Goal: Task Accomplishment & Management: Complete application form

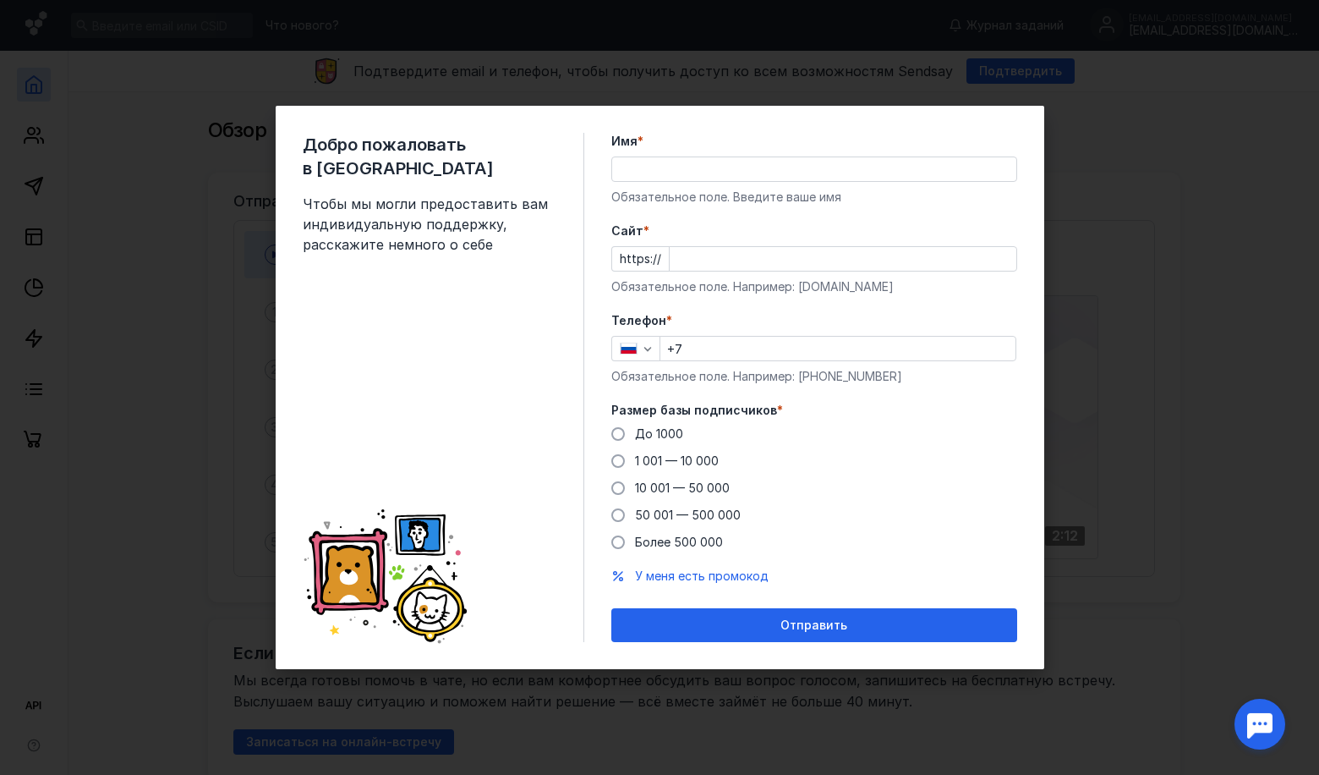
click at [643, 167] on input "Имя *" at bounding box center [814, 169] width 404 height 24
type input "V"
type input "[PERSON_NAME]"
click at [675, 257] on input "Cайт *" at bounding box center [843, 259] width 347 height 24
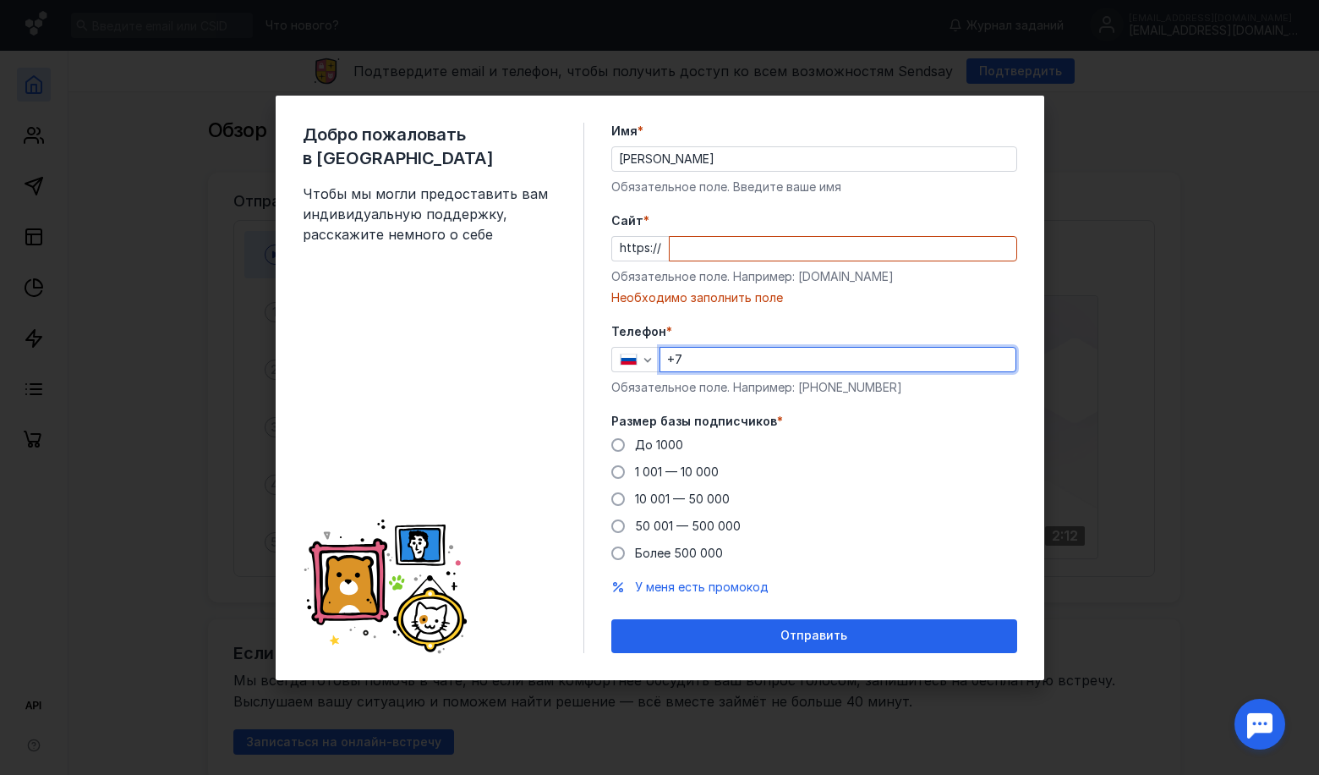
click at [716, 358] on input "+7" at bounding box center [837, 360] width 355 height 24
type input "[PHONE_NUMBER]"
click at [611, 419] on span "Размер базы подписчиков" at bounding box center [694, 421] width 166 height 17
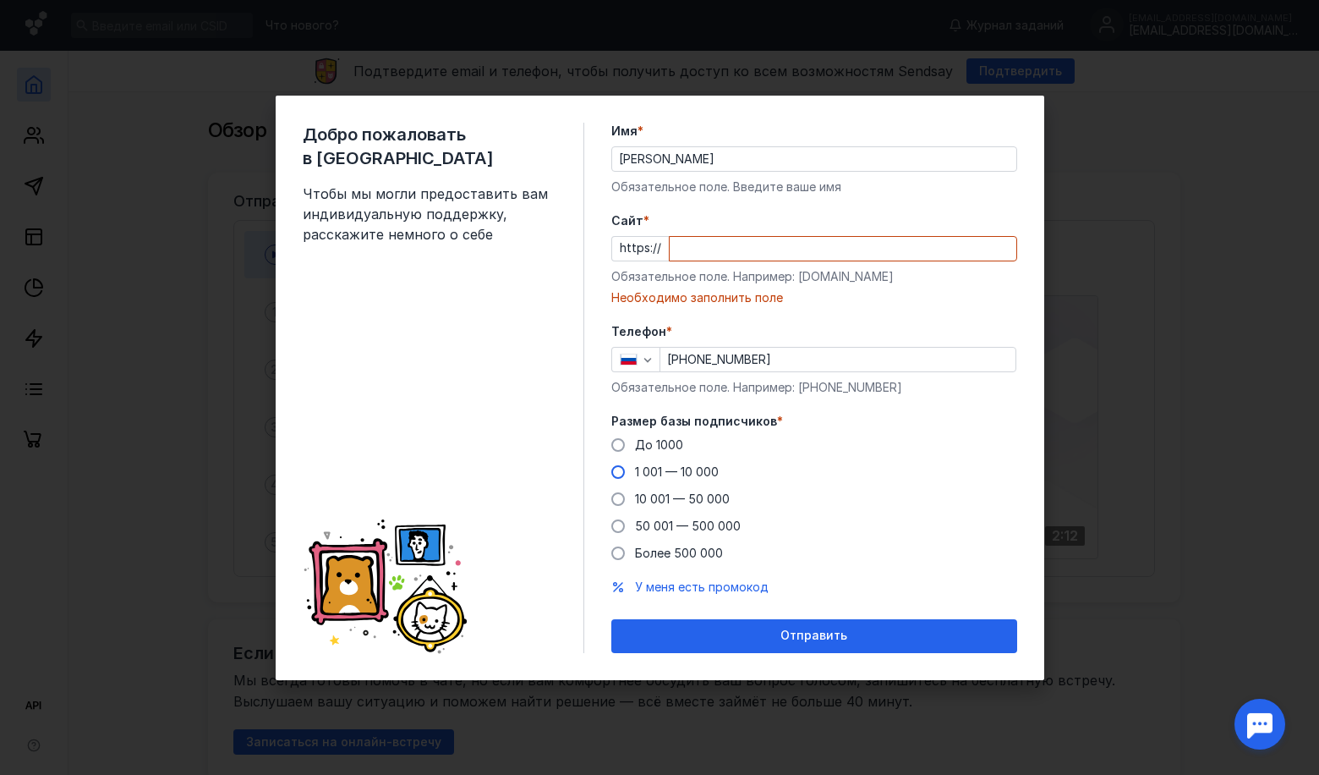
click at [616, 474] on span at bounding box center [618, 472] width 14 height 14
click at [0, 0] on input "1 001 — 10 000" at bounding box center [0, 0] width 0 height 0
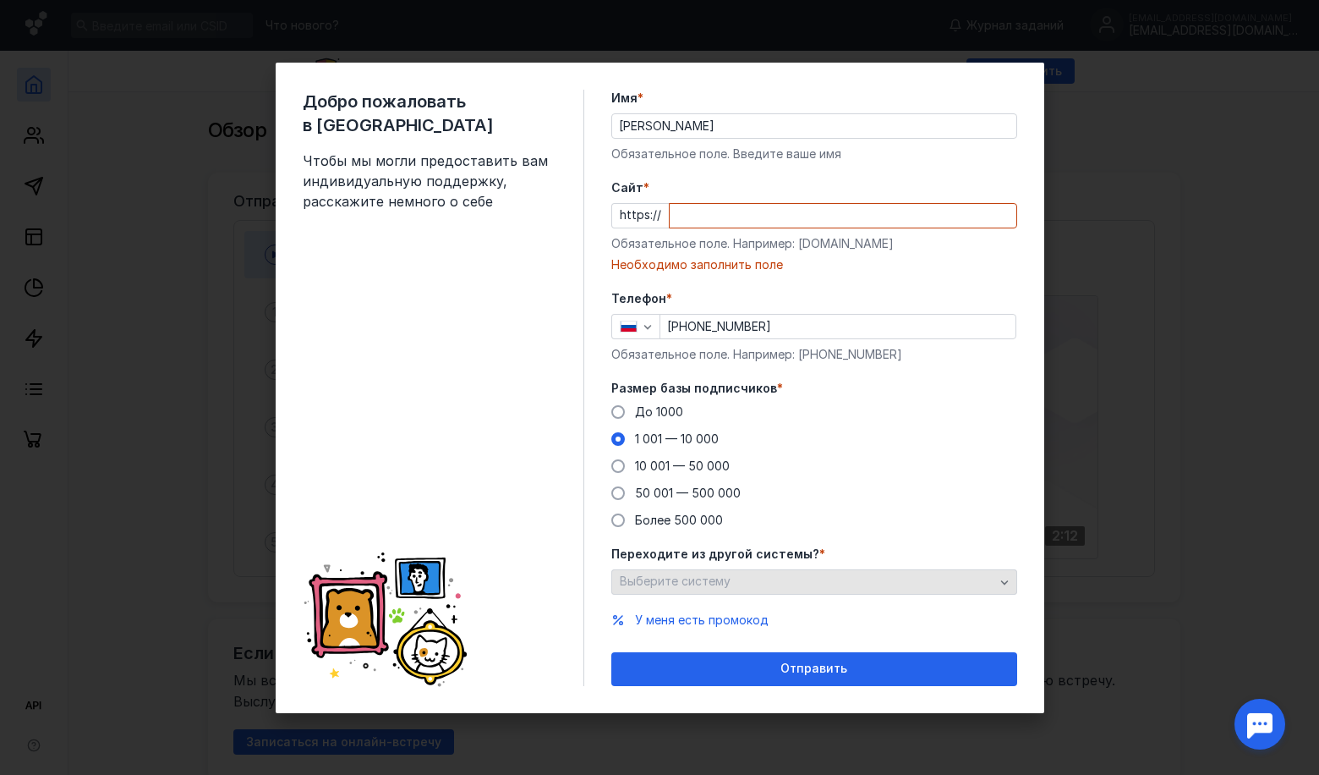
click at [643, 587] on span "Выберите систему" at bounding box center [675, 580] width 111 height 14
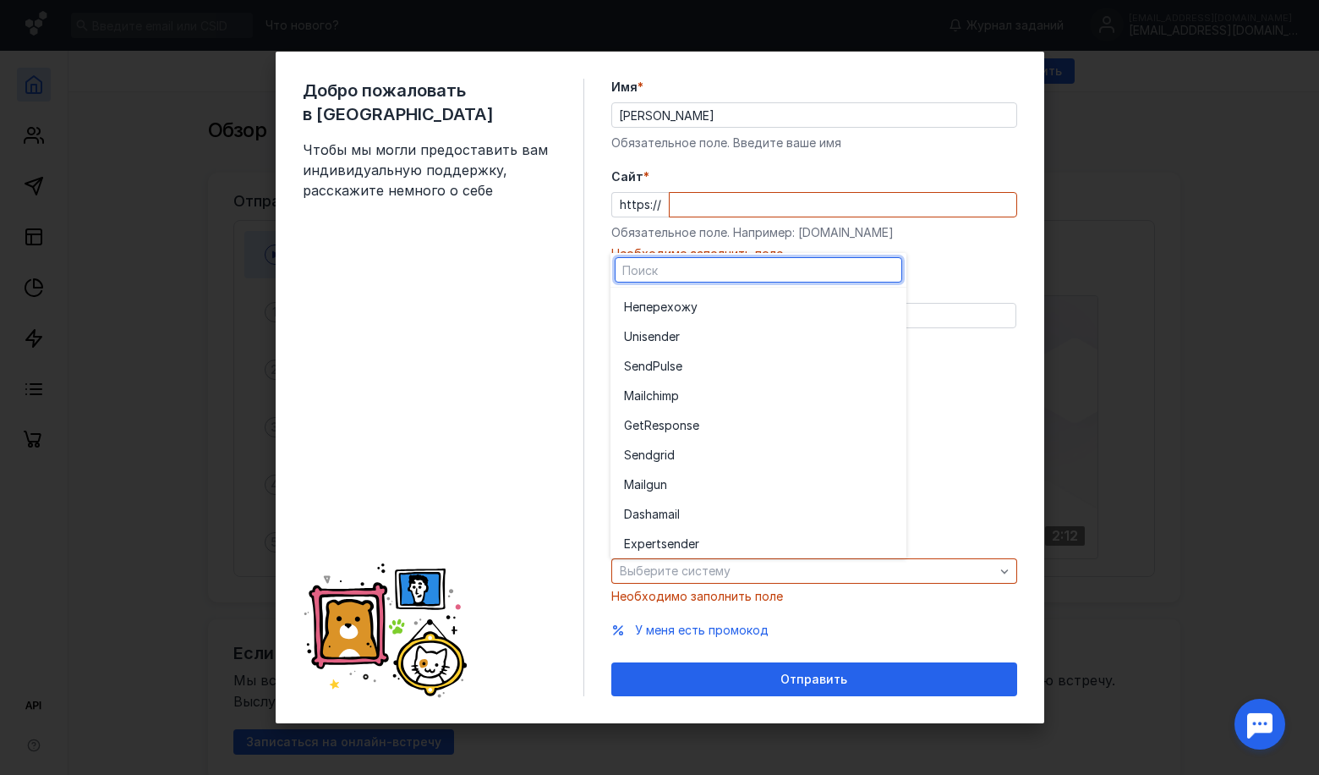
click at [949, 402] on div "Размер базы подписчиков * До [DATE] 1 001 — 10 000 10 001 — 50 000 50 001 — 500…" at bounding box center [814, 443] width 406 height 149
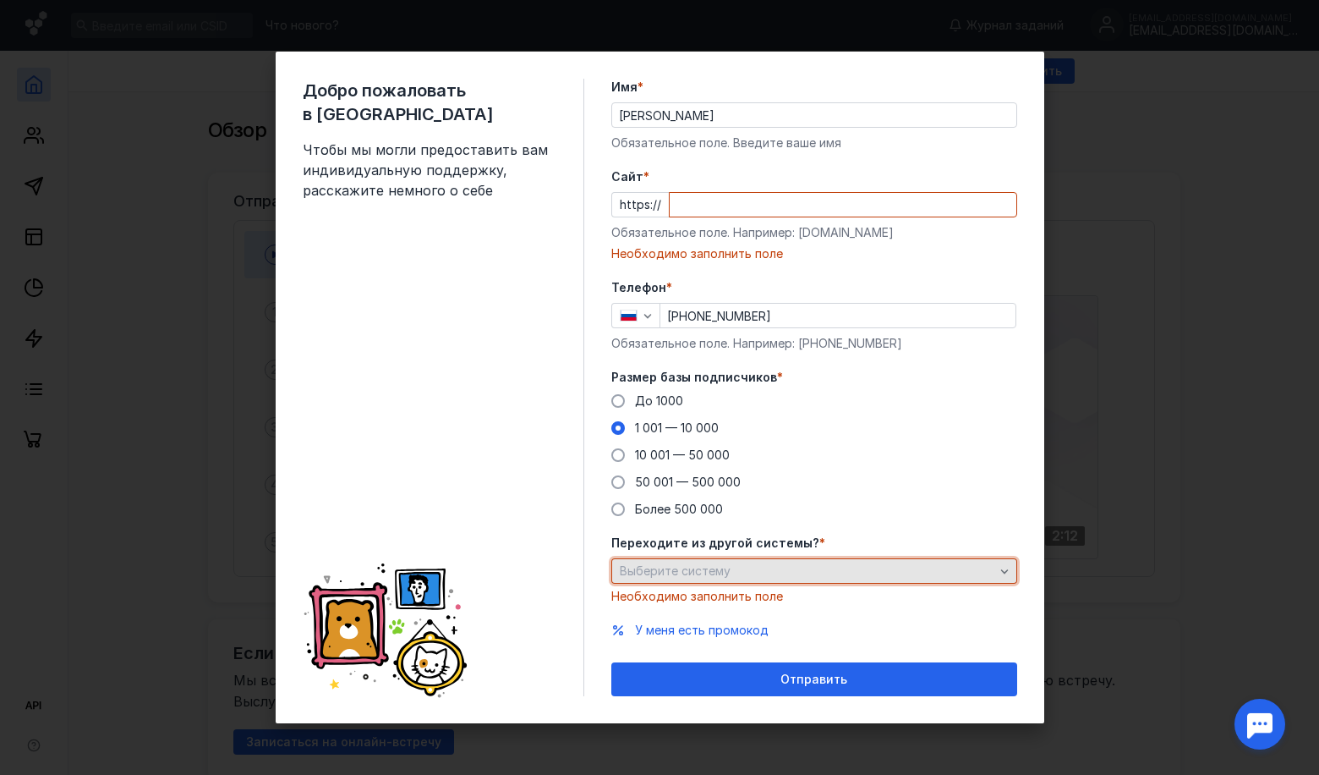
click at [659, 573] on span "Выберите систему" at bounding box center [675, 570] width 111 height 14
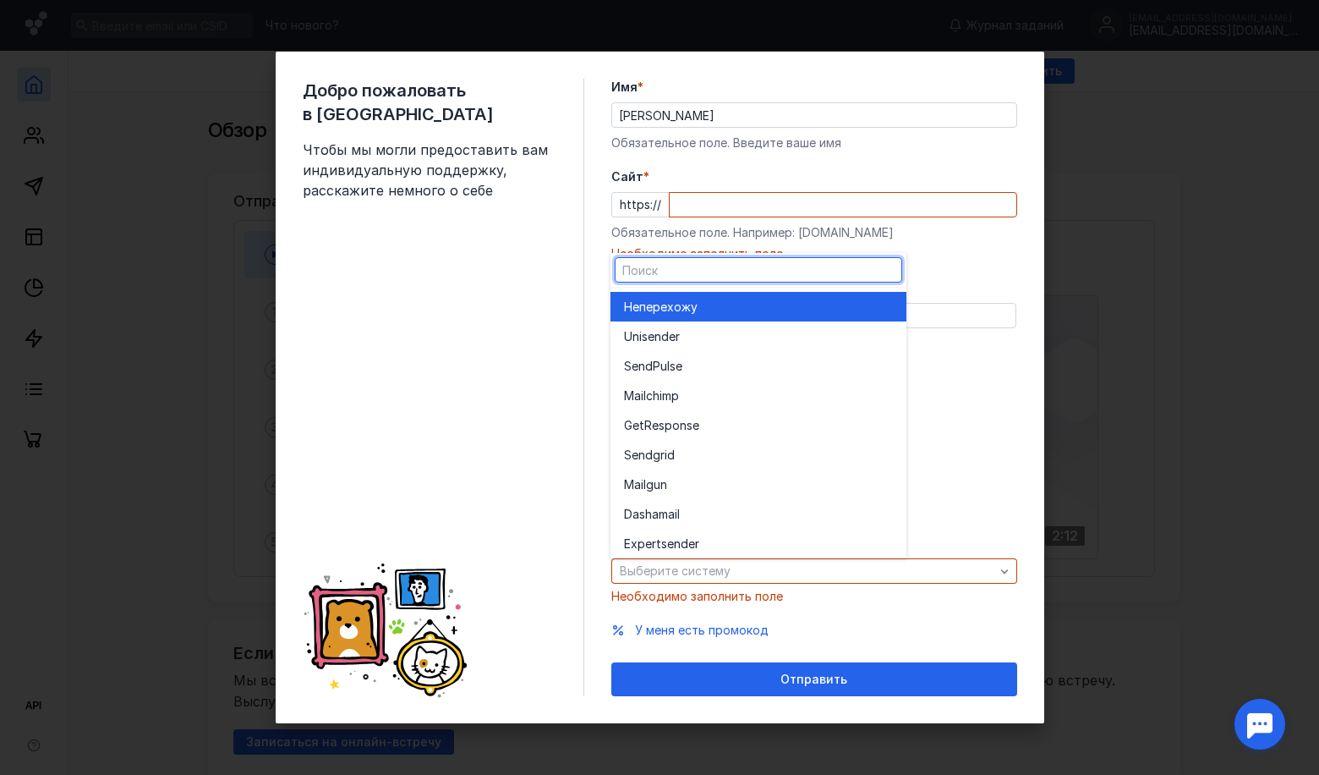
click at [638, 304] on span "Не" at bounding box center [631, 307] width 15 height 17
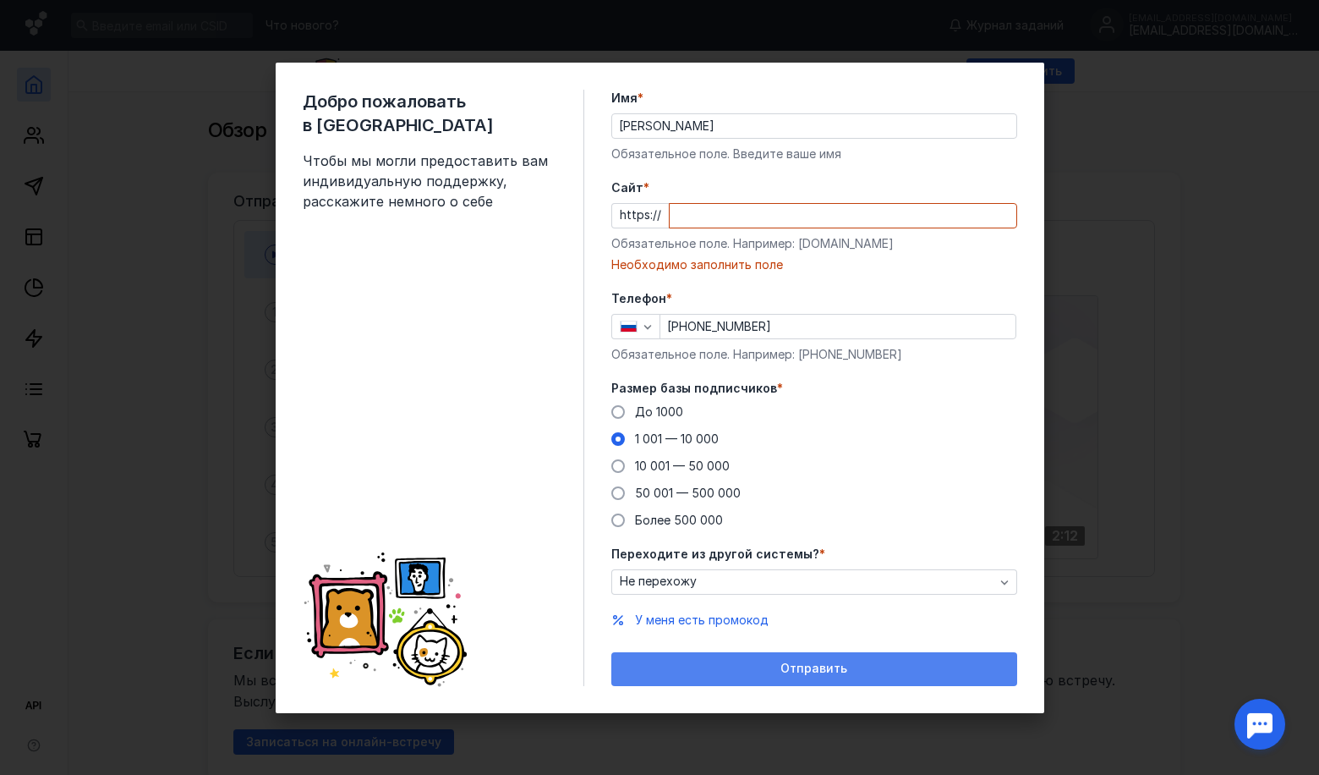
click at [703, 661] on div "Отправить" at bounding box center [814, 668] width 389 height 14
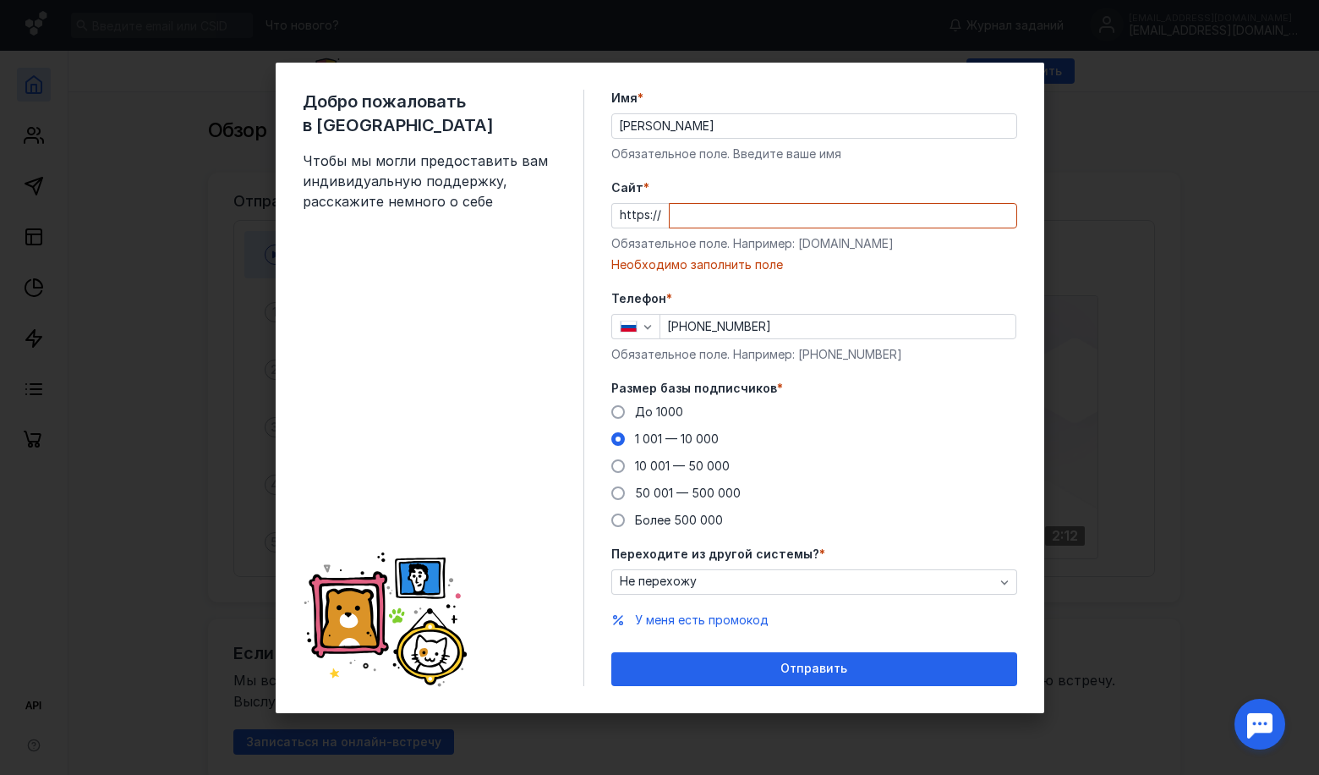
click at [700, 176] on form "Имя * [PERSON_NAME] поле. Введите ваше имя [PERSON_NAME] * https:// Обязательно…" at bounding box center [814, 388] width 406 height 596
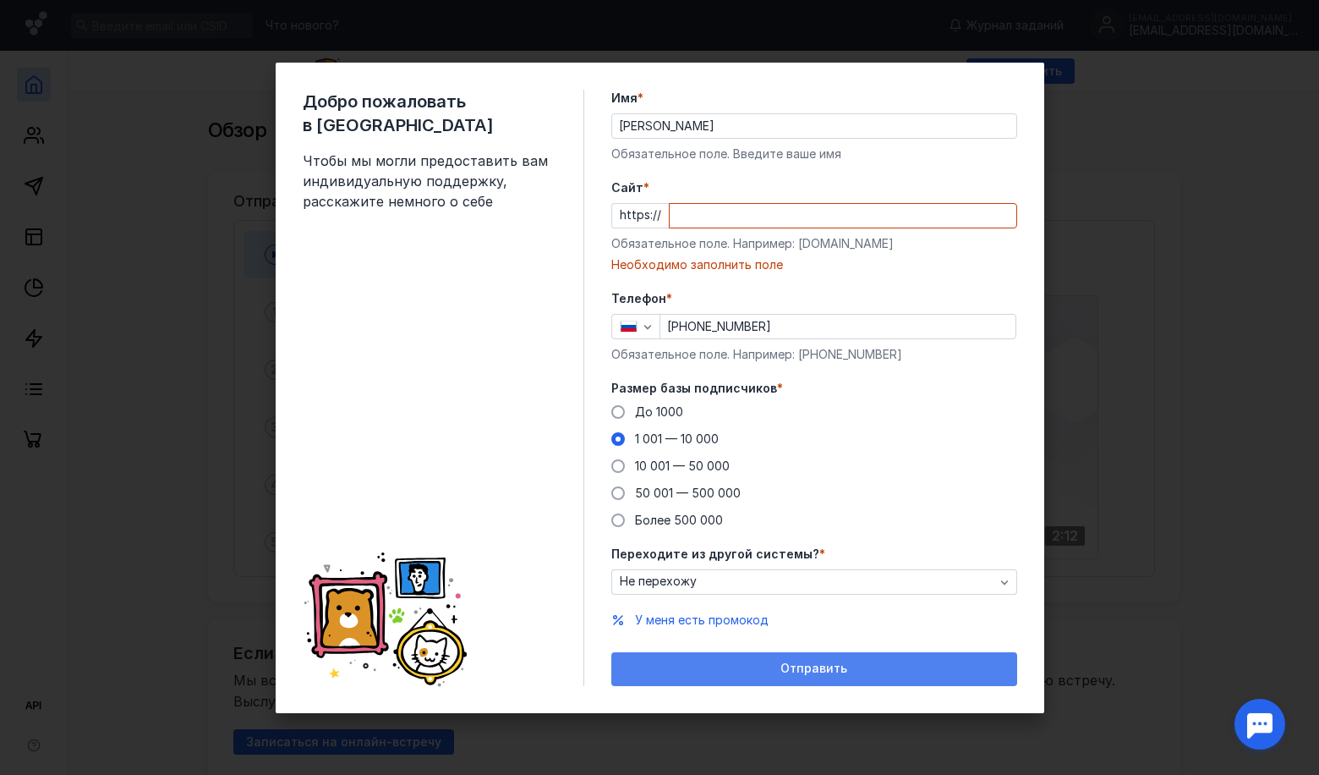
click at [723, 669] on div "Отправить" at bounding box center [814, 668] width 389 height 14
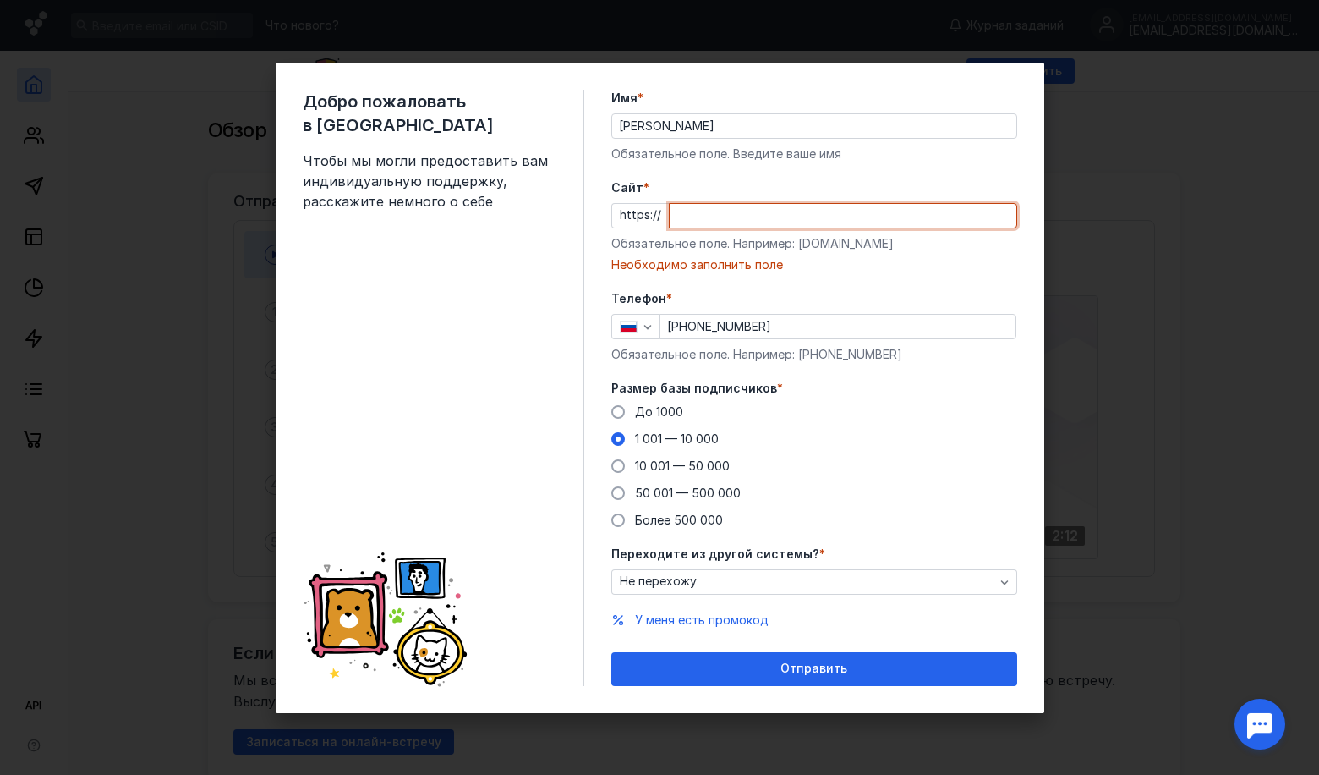
click at [709, 218] on input "Cайт *" at bounding box center [843, 216] width 347 height 24
paste input "[DOMAIN_NAME][URL]"
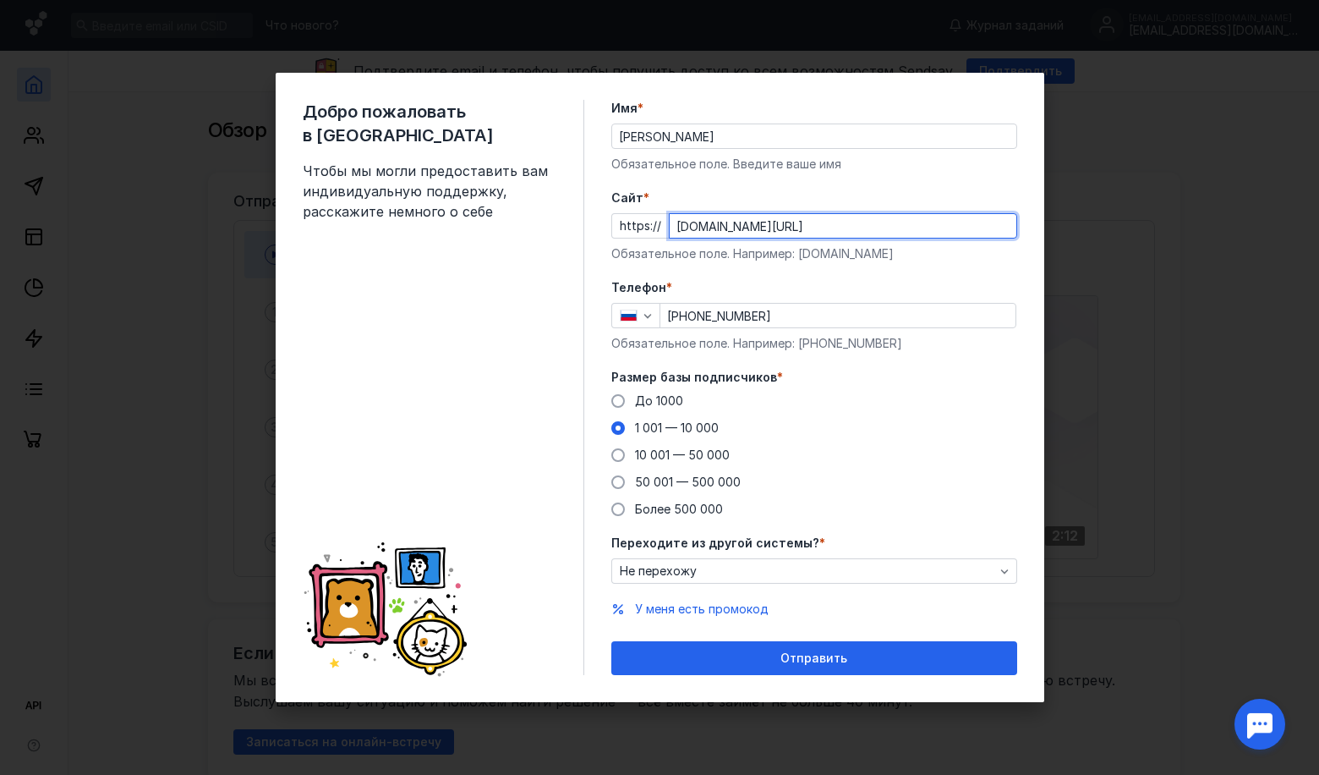
drag, startPoint x: 934, startPoint y: 227, endPoint x: 841, endPoint y: 225, distance: 93.1
click at [841, 225] on input "[DOMAIN_NAME][URL]" at bounding box center [843, 226] width 347 height 24
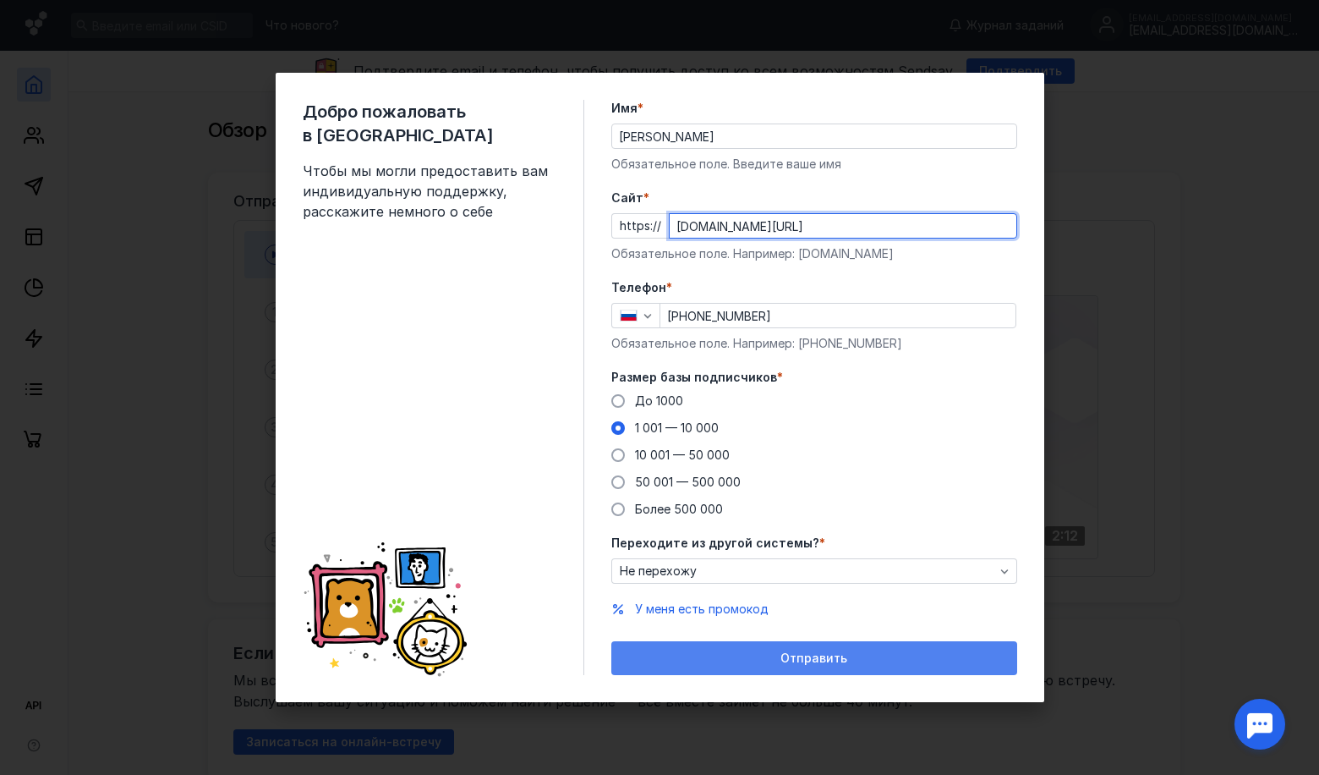
type input "[DOMAIN_NAME][URL]"
click at [650, 666] on div "Отправить" at bounding box center [814, 658] width 406 height 34
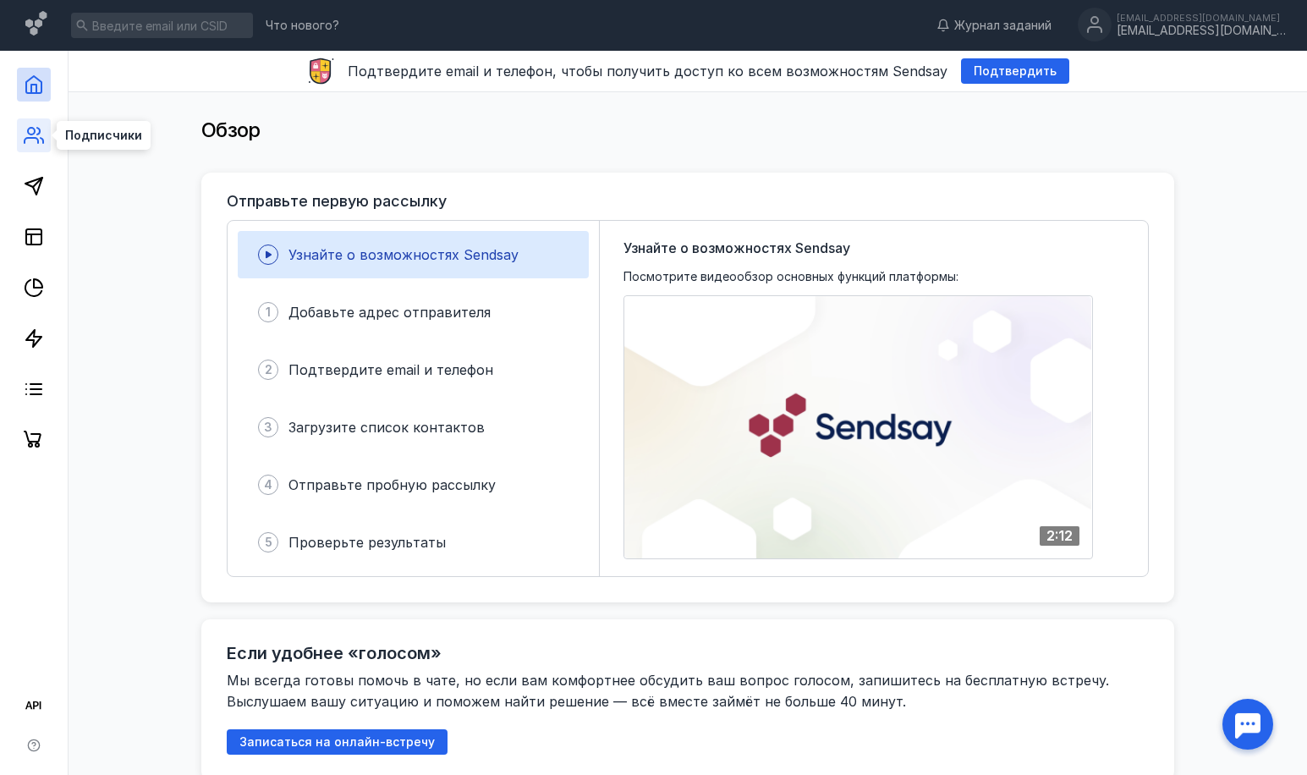
click at [31, 132] on icon at bounding box center [34, 135] width 20 height 20
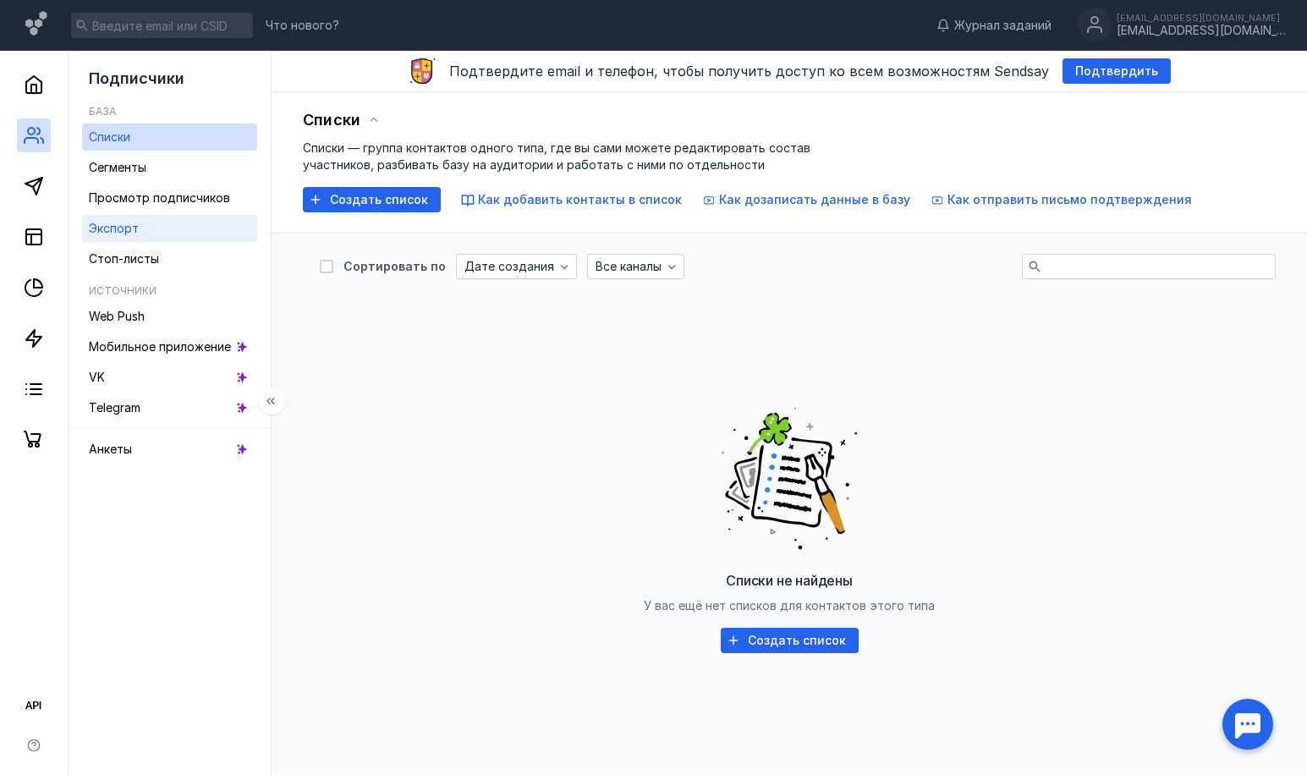
click at [142, 223] on link "Экспорт" at bounding box center [169, 228] width 175 height 27
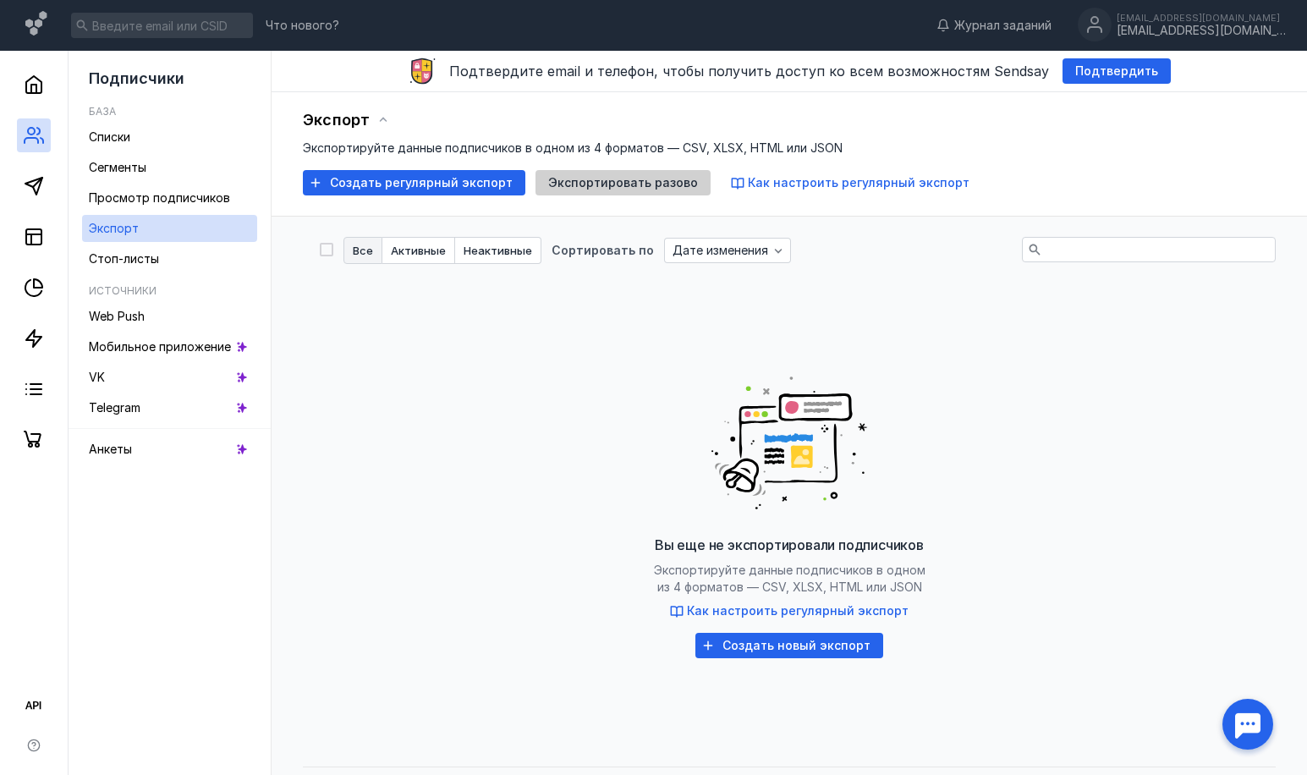
click at [561, 194] on div "Экспортировать разово" at bounding box center [622, 182] width 175 height 25
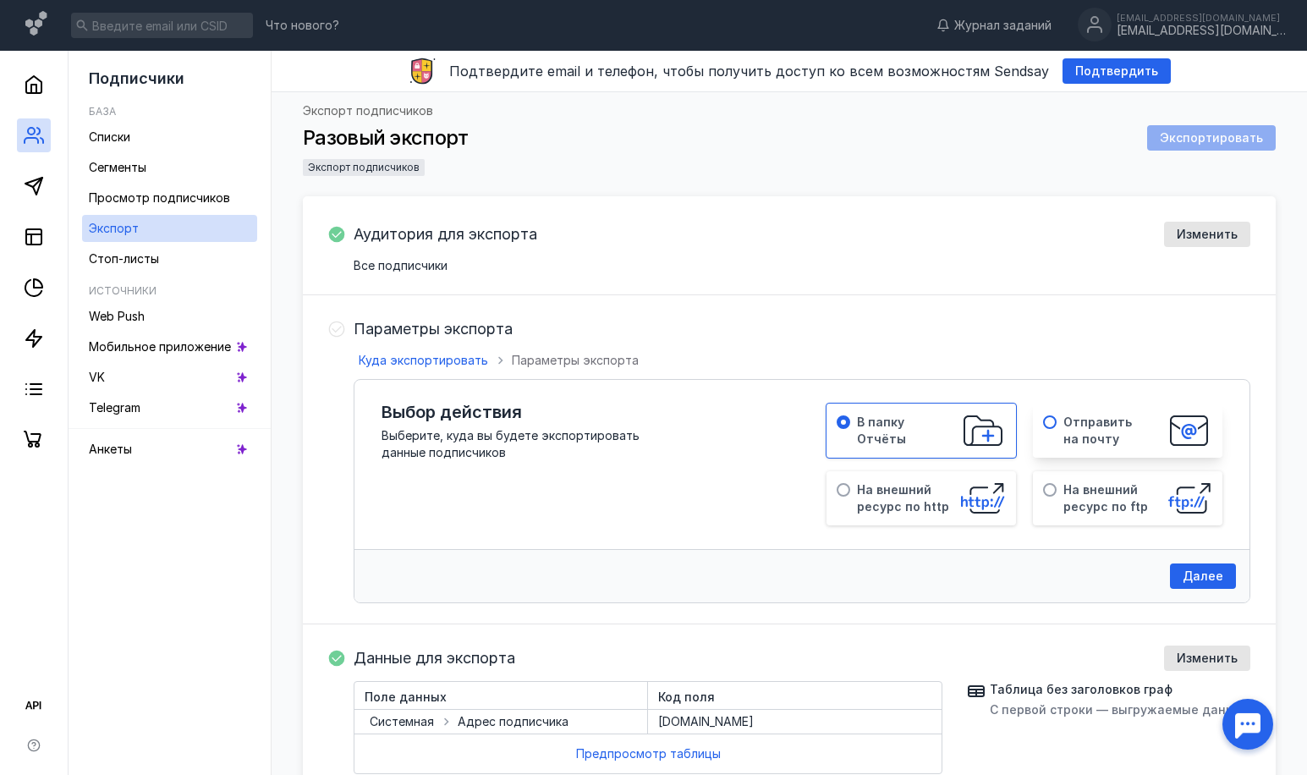
click at [1077, 446] on span "Отправить на почту" at bounding box center [1097, 429] width 68 height 31
click at [451, 187] on div "Экспорт подписчиков Разовый экспорт Экспортировать Экспорт подписчиков" at bounding box center [789, 150] width 972 height 91
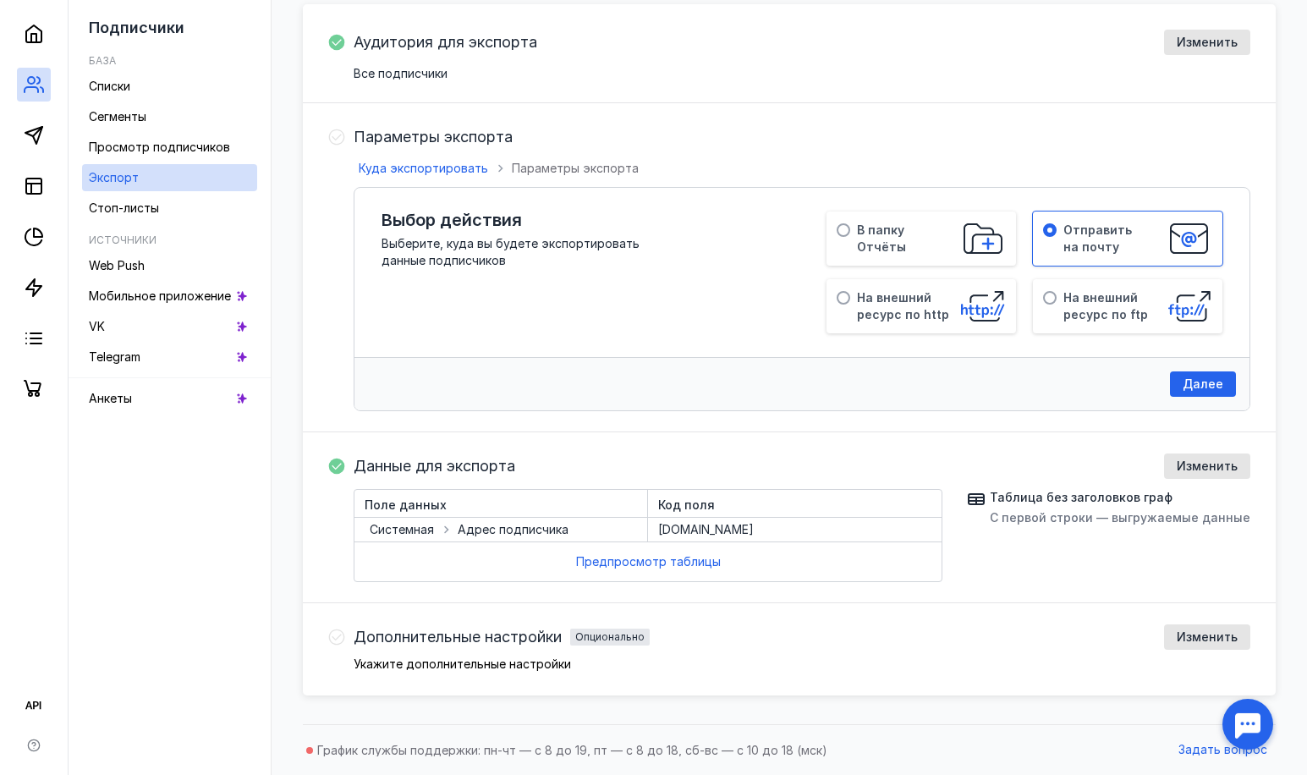
click at [516, 485] on div "Данные для экспорта Изменить Поле данных Код поля Системная Адрес подписчика [D…" at bounding box center [801, 517] width 896 height 129
click at [537, 504] on span "Поле данных" at bounding box center [500, 504] width 272 height 17
